Goal: Transaction & Acquisition: Purchase product/service

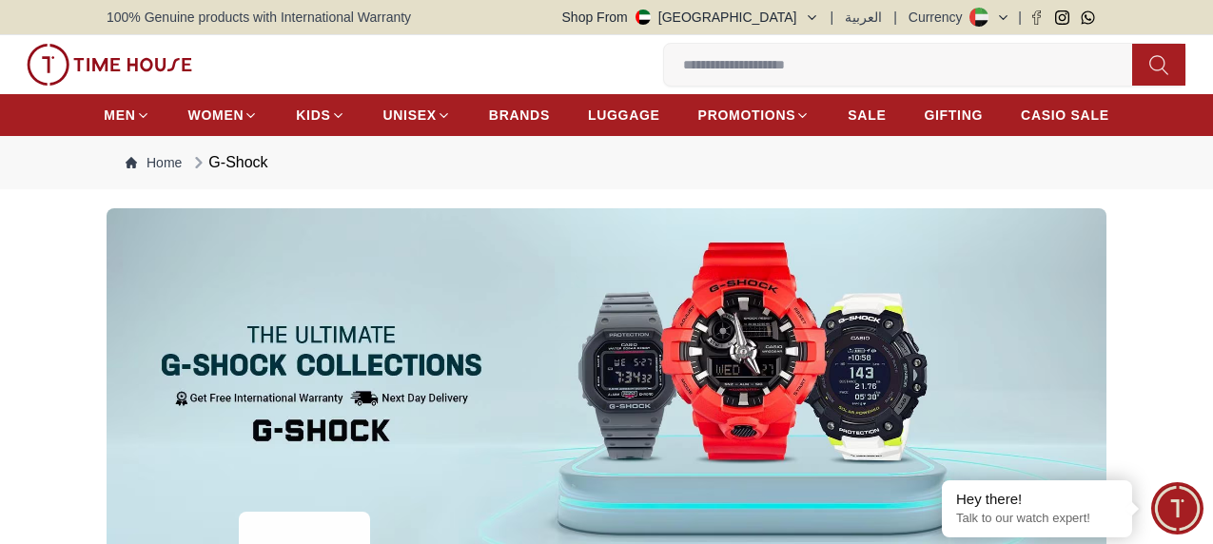
click at [0, 0] on icon "button" at bounding box center [0, 0] width 0 height 0
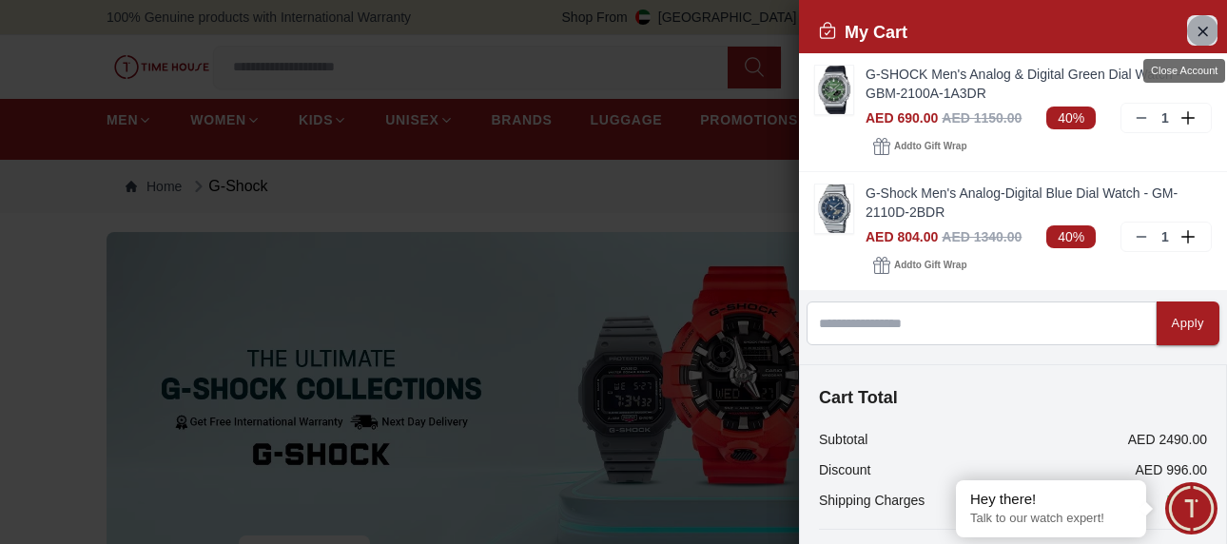
click at [1010, 31] on icon "Close Account" at bounding box center [1202, 31] width 15 height 24
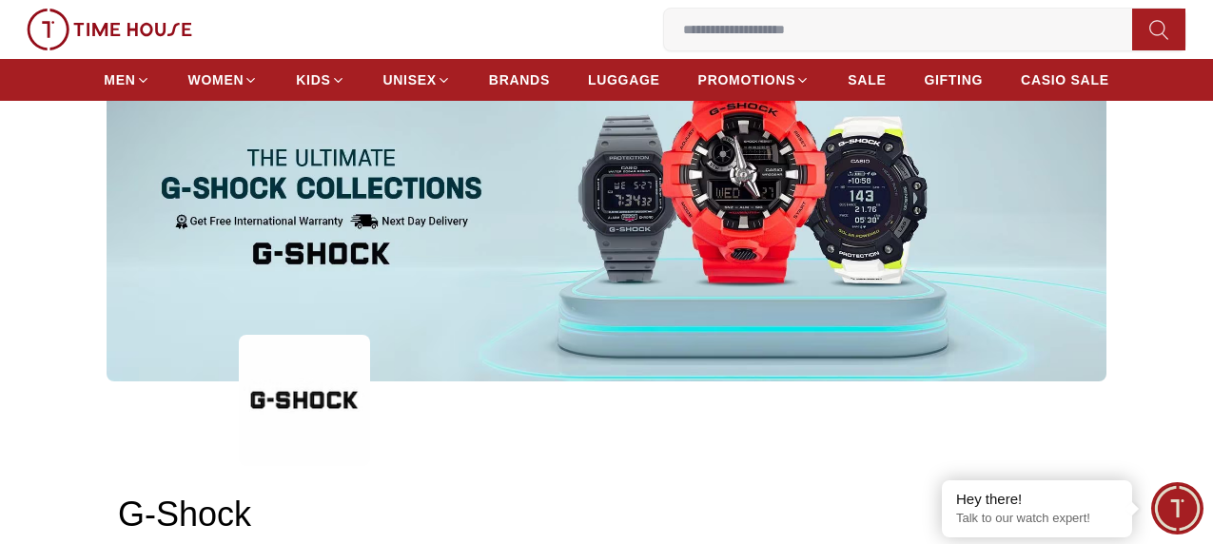
scroll to position [95, 0]
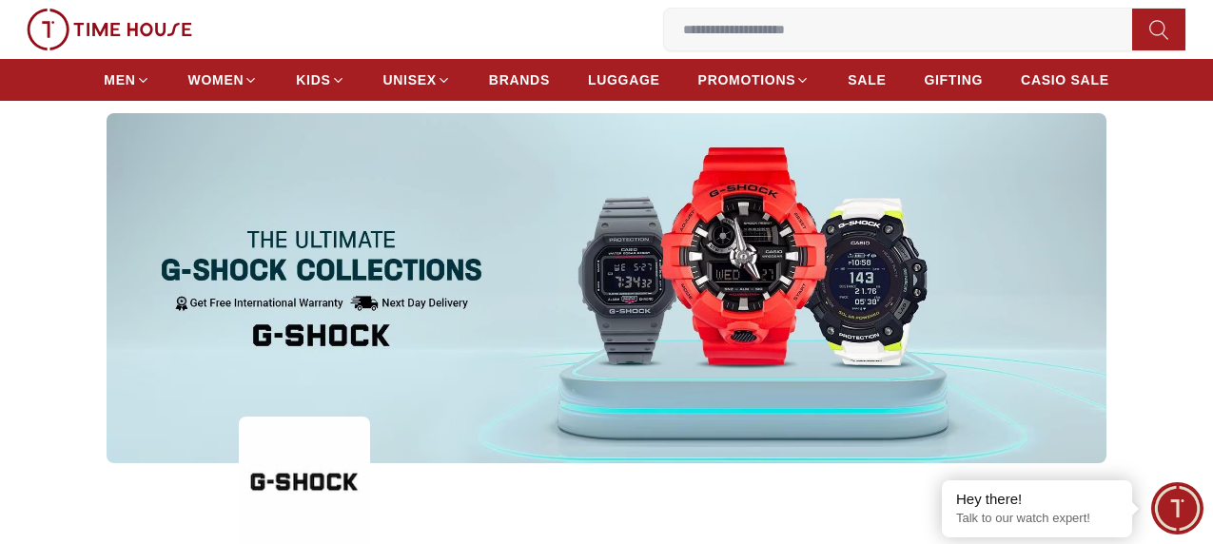
click at [664, 38] on input at bounding box center [905, 29] width 483 height 38
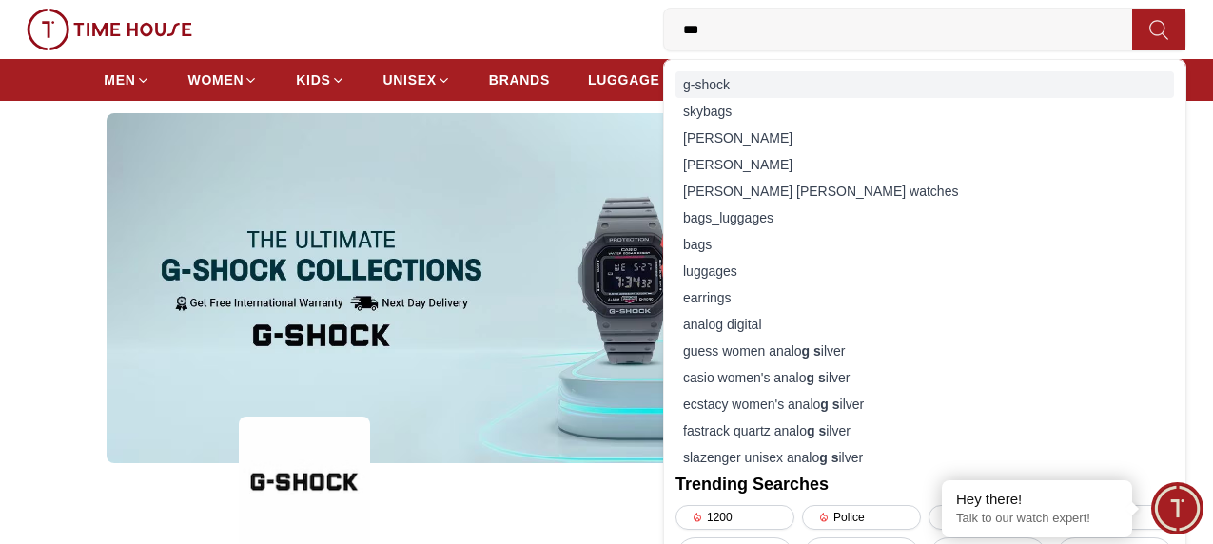
type input "***"
click at [676, 94] on div "g-shock" at bounding box center [925, 84] width 499 height 27
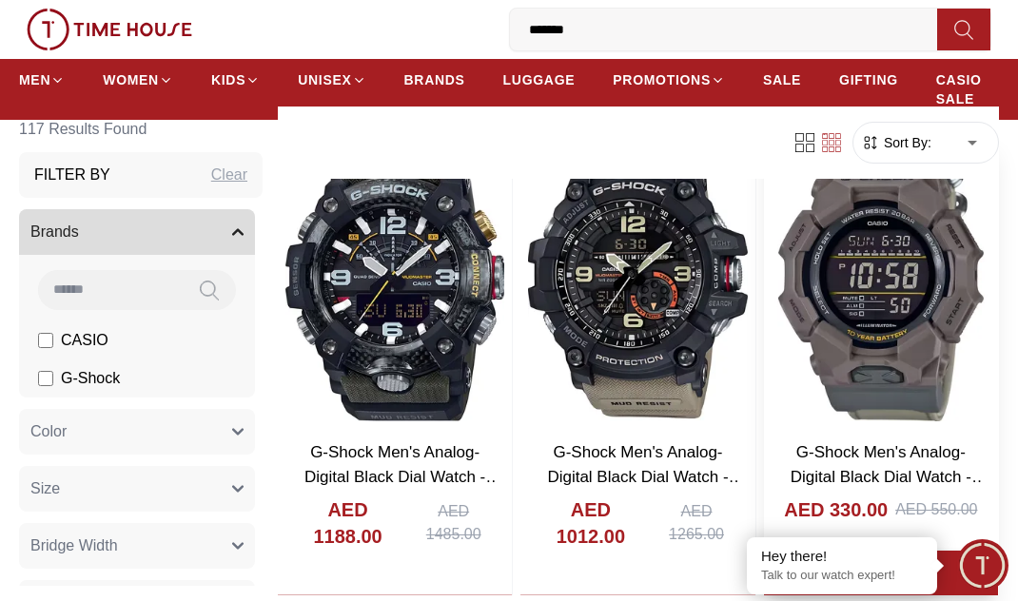
scroll to position [2493, 0]
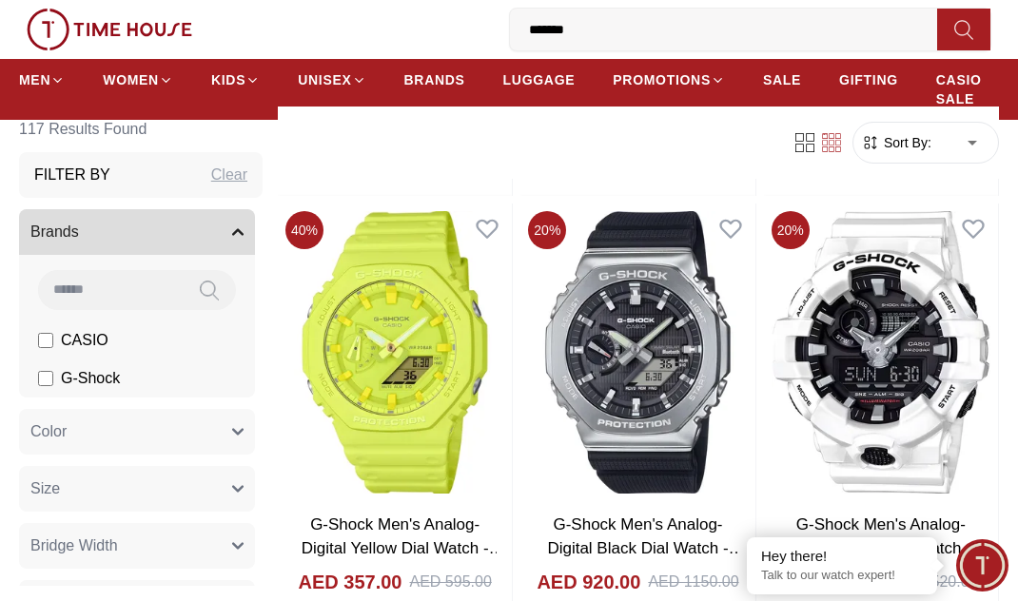
scroll to position [4681, 0]
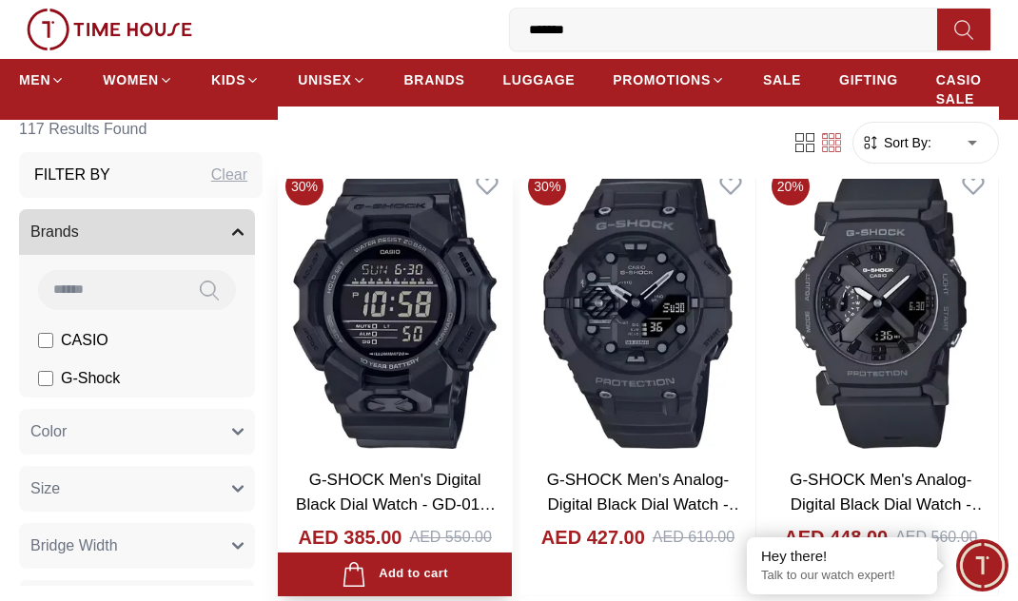
scroll to position [7726, 0]
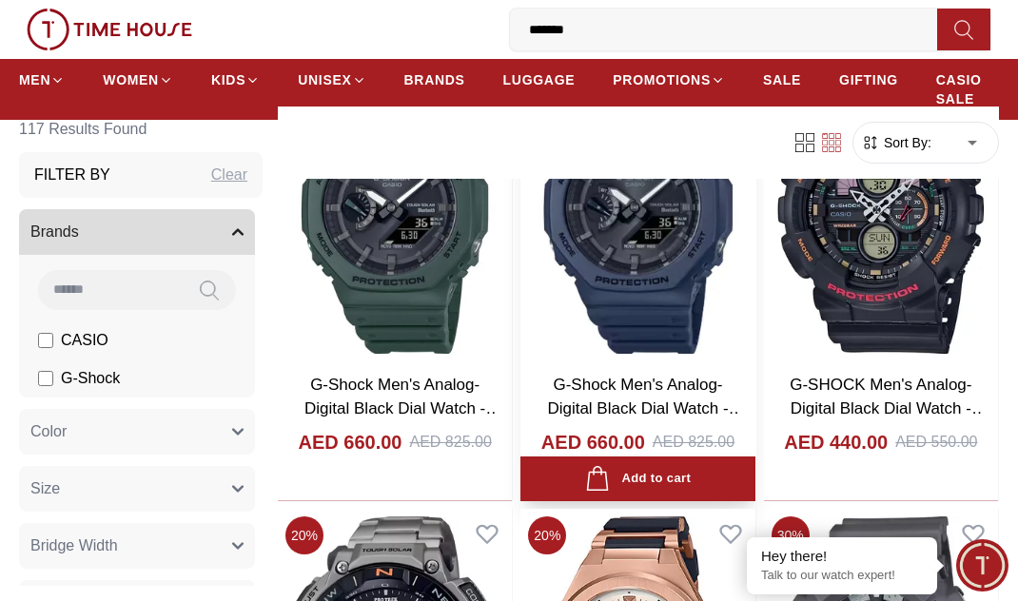
scroll to position [10866, 0]
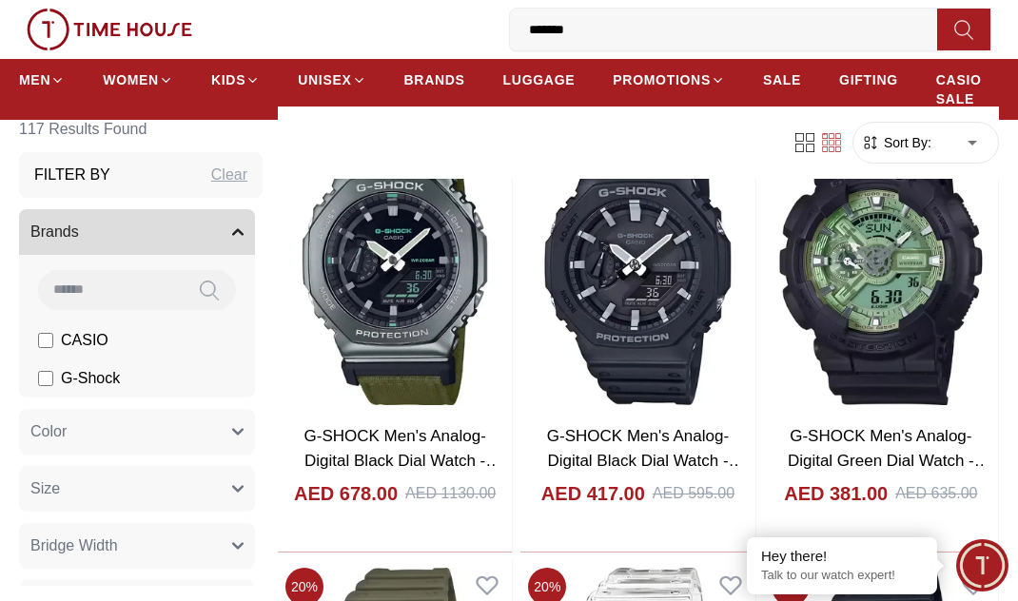
scroll to position [14196, 0]
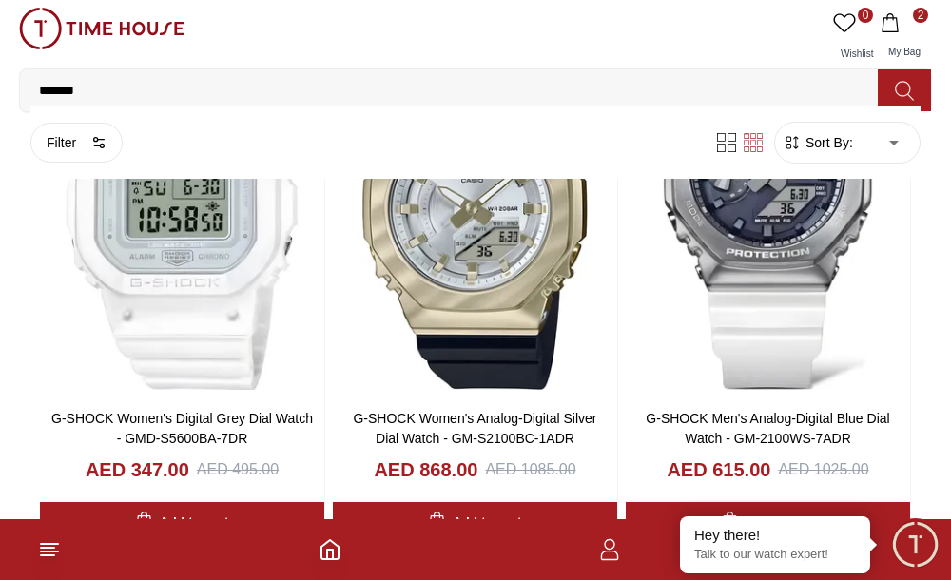
scroll to position [9959, 0]
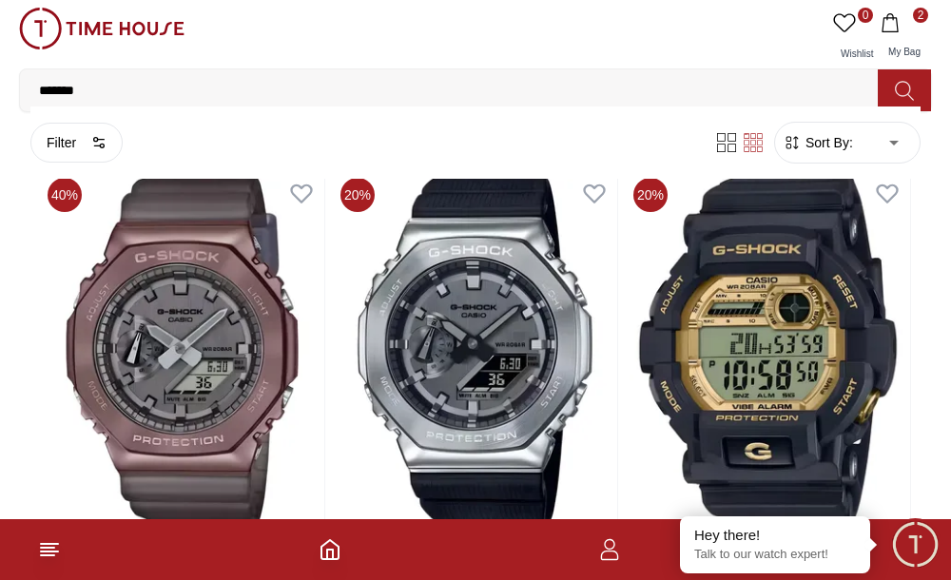
drag, startPoint x: 485, startPoint y: 283, endPoint x: 534, endPoint y: 20, distance: 267.1
click at [534, 20] on div "0 Wishlist 2 My Bag" at bounding box center [475, 38] width 913 height 61
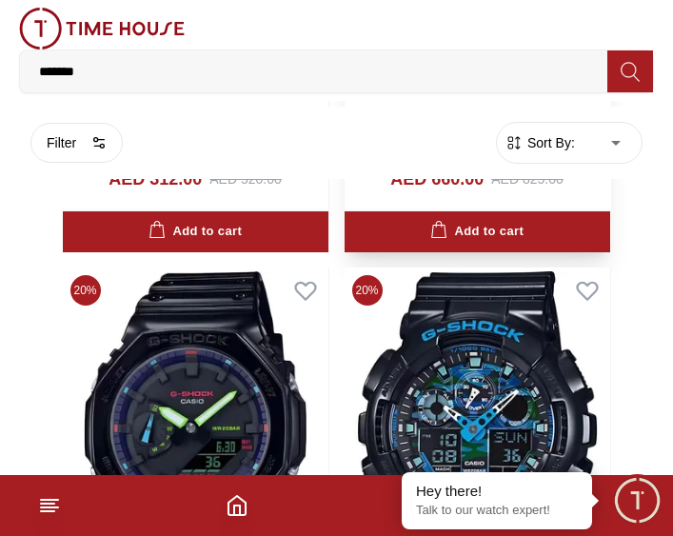
scroll to position [10815, 0]
